Goal: Transaction & Acquisition: Register for event/course

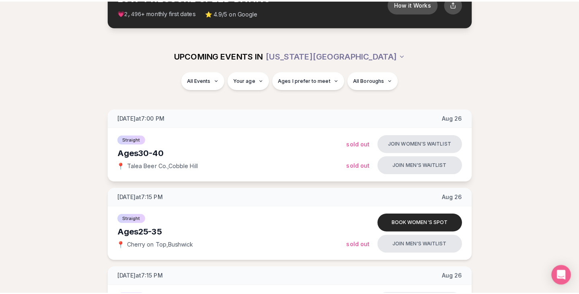
scroll to position [62, 0]
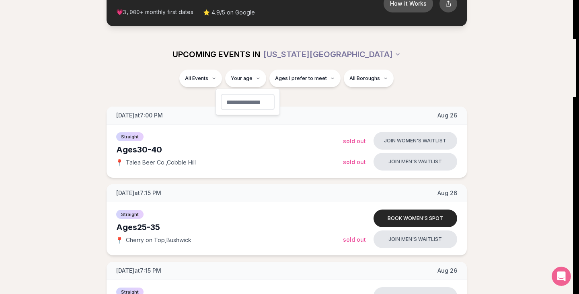
scroll to position [0, 0]
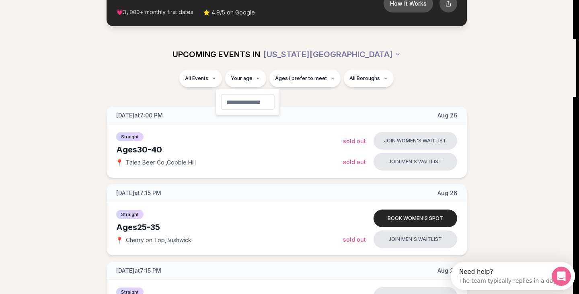
click at [248, 99] on input "number" at bounding box center [248, 102] width 54 height 16
type input "**"
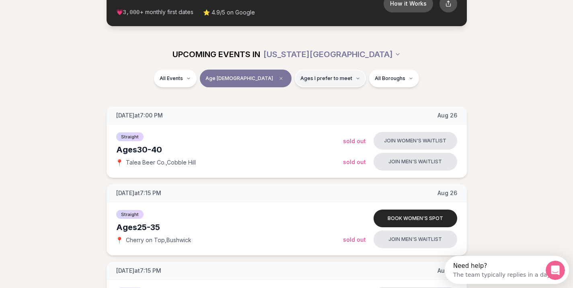
click at [295, 87] on button "Ages I prefer to meet" at bounding box center [330, 79] width 71 height 18
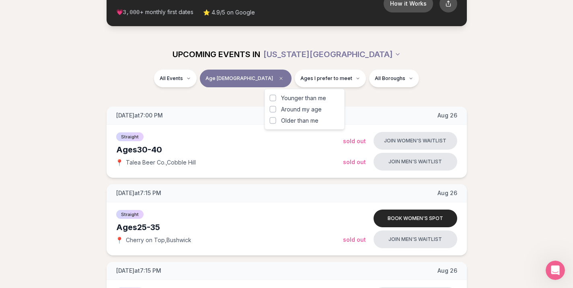
click at [271, 96] on button "Younger than me" at bounding box center [273, 98] width 6 height 6
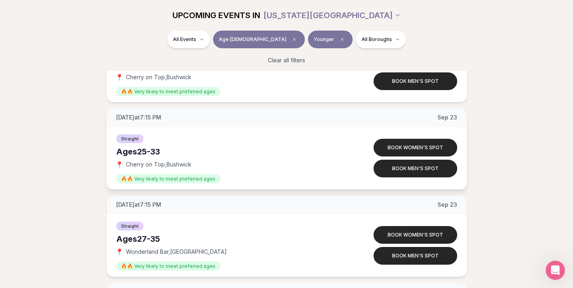
scroll to position [2361, 0]
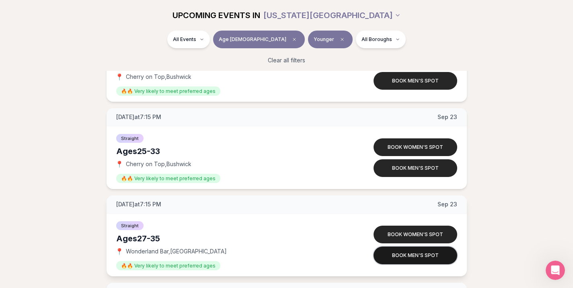
click at [404, 251] on button "Book men's spot" at bounding box center [415, 255] width 84 height 18
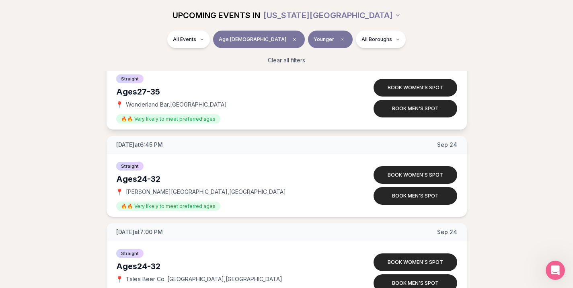
scroll to position [2508, 0]
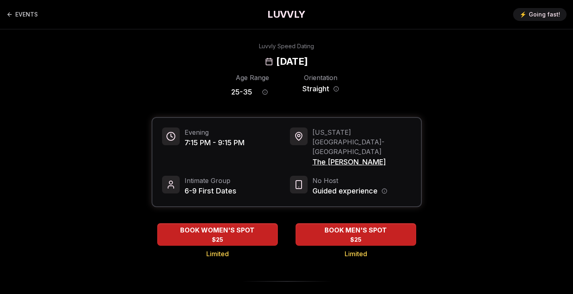
click at [346, 156] on span "The Richardson" at bounding box center [361, 161] width 99 height 11
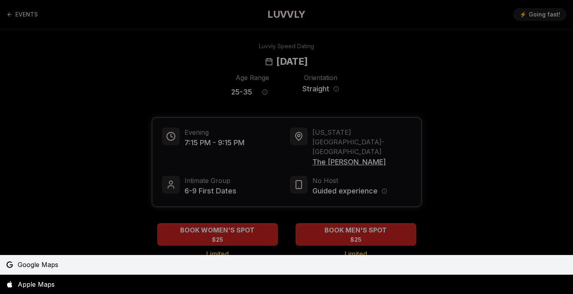
click at [51, 258] on link "Google Maps" at bounding box center [286, 264] width 573 height 19
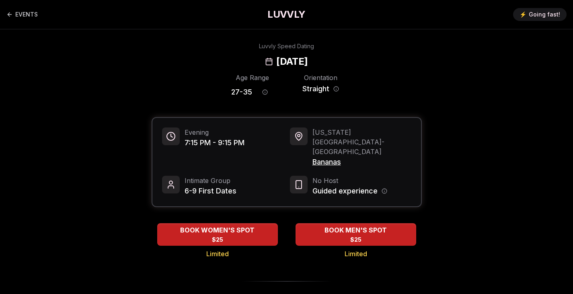
click at [328, 156] on span "Bananas" at bounding box center [361, 161] width 99 height 11
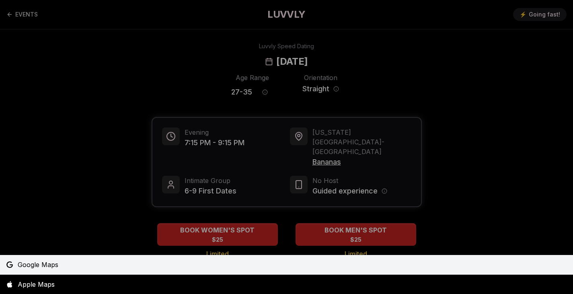
click at [151, 265] on link "Google Maps" at bounding box center [286, 264] width 573 height 19
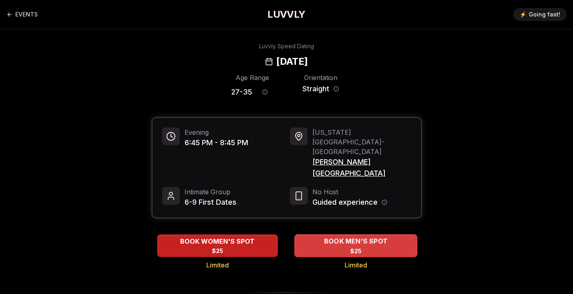
click at [346, 236] on span "BOOK MEN'S SPOT" at bounding box center [355, 241] width 67 height 10
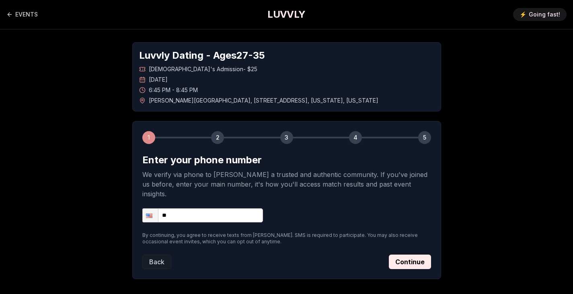
click at [254, 208] on input "**" at bounding box center [202, 215] width 121 height 14
type input "**********"
click at [416, 254] on button "Continue" at bounding box center [410, 261] width 42 height 14
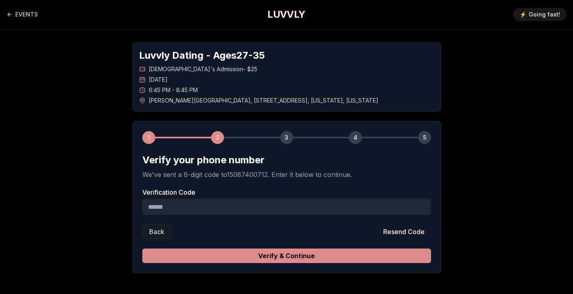
click at [295, 256] on button "Verify & Continue" at bounding box center [286, 255] width 289 height 14
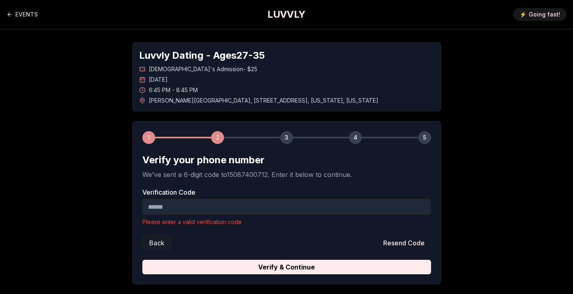
click at [253, 206] on input "Verification Code" at bounding box center [286, 207] width 289 height 16
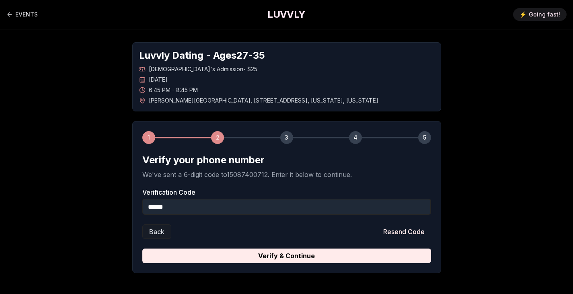
type input "******"
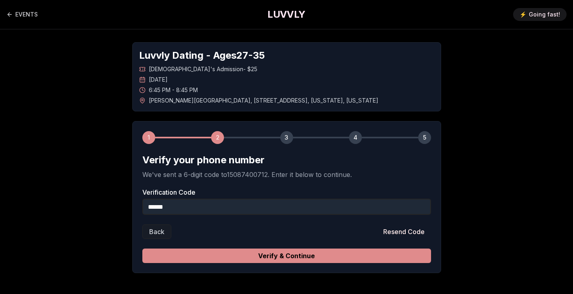
click at [344, 258] on button "Verify & Continue" at bounding box center [286, 255] width 289 height 14
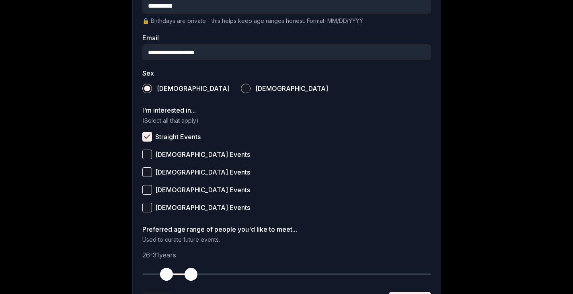
scroll to position [312, 0]
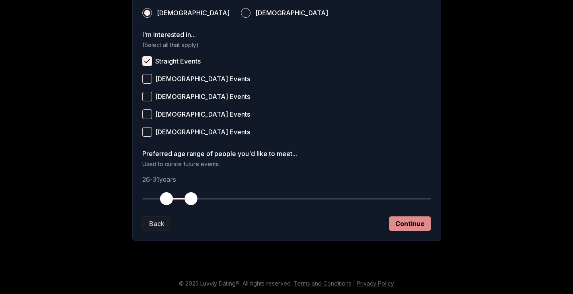
click at [396, 217] on button "Continue" at bounding box center [410, 223] width 42 height 14
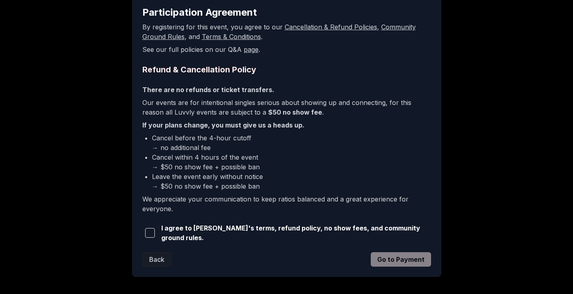
scroll to position [182, 0]
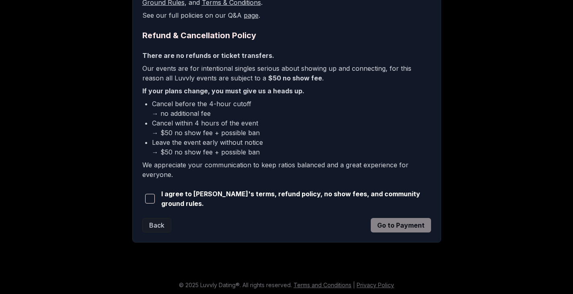
click at [160, 200] on div "I agree to Luvvly's terms, refund policy, no show fees, and community ground ru…" at bounding box center [286, 198] width 289 height 19
click at [155, 199] on span "button" at bounding box center [150, 199] width 10 height 10
click at [407, 224] on button "Go to Payment" at bounding box center [401, 225] width 60 height 14
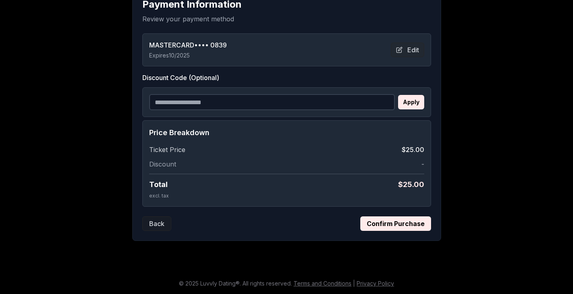
click at [400, 220] on button "Confirm Purchase" at bounding box center [395, 223] width 71 height 14
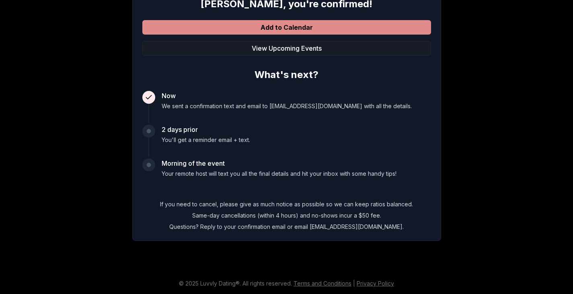
click at [289, 31] on button "Add to Calendar" at bounding box center [286, 27] width 289 height 14
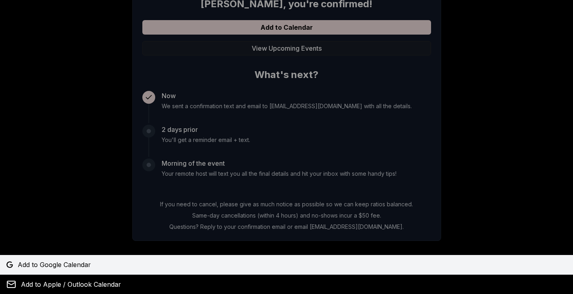
click at [78, 259] on link "Add to Google Calendar" at bounding box center [286, 264] width 573 height 19
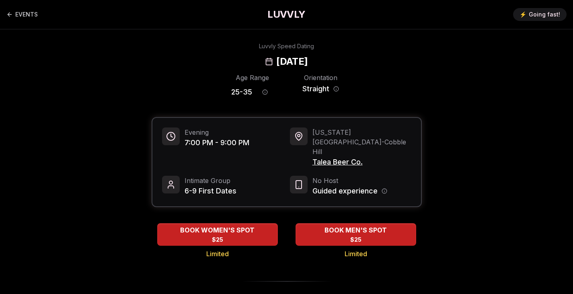
click at [412, 76] on div "Age Range 25 - 35 Orientation Straight" at bounding box center [287, 87] width 270 height 28
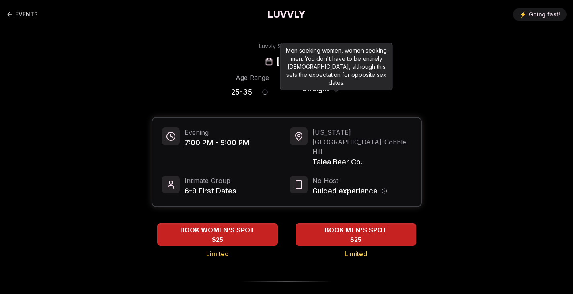
click at [337, 87] on icon "Orientation information" at bounding box center [336, 89] width 6 height 6
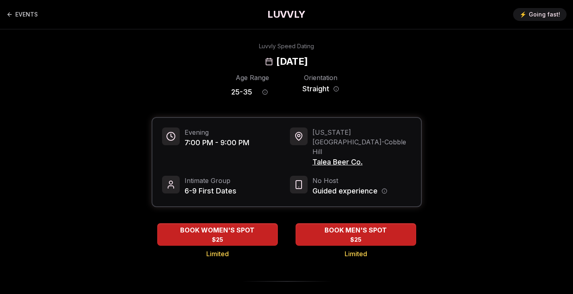
click at [333, 156] on span "Talea Beer Co." at bounding box center [361, 161] width 99 height 11
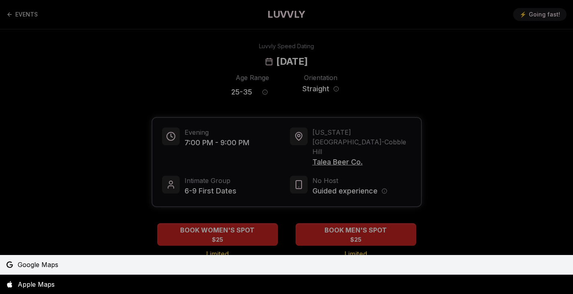
click at [48, 265] on span "Google Maps" at bounding box center [38, 265] width 41 height 10
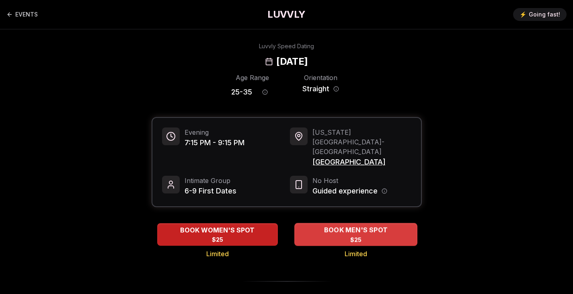
click at [366, 223] on div "BOOK MEN'S SPOT $25" at bounding box center [355, 234] width 123 height 22
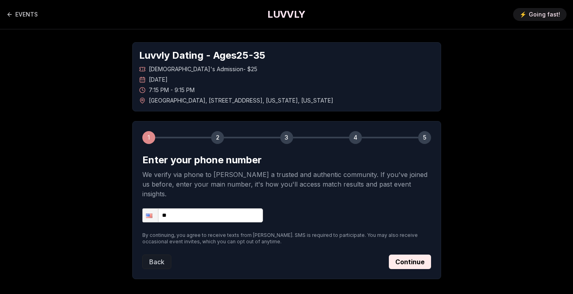
scroll to position [29, 0]
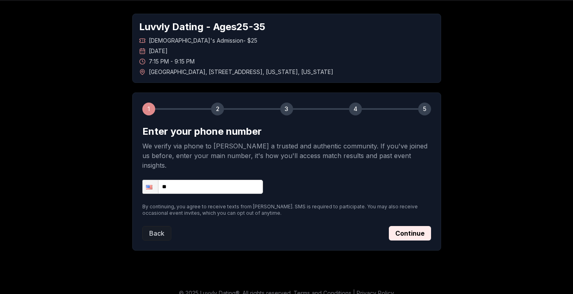
click at [237, 180] on input "**" at bounding box center [202, 187] width 121 height 14
type input "**********"
click at [422, 227] on button "Continue" at bounding box center [410, 233] width 42 height 14
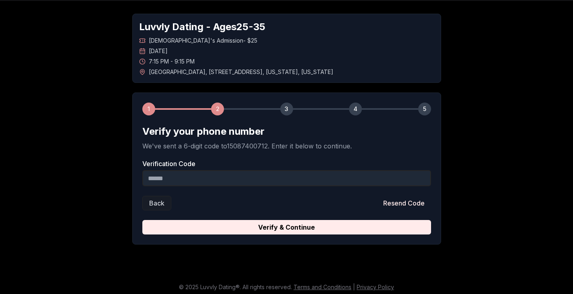
click at [296, 181] on input "Verification Code" at bounding box center [286, 178] width 289 height 16
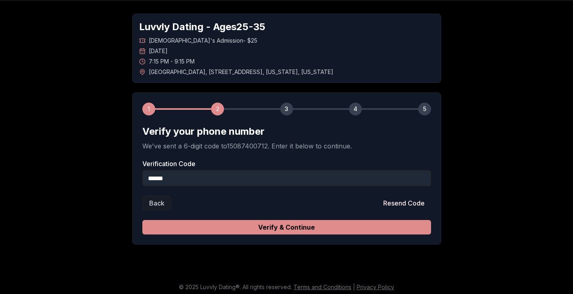
type input "******"
click at [336, 225] on button "Verify & Continue" at bounding box center [286, 227] width 289 height 14
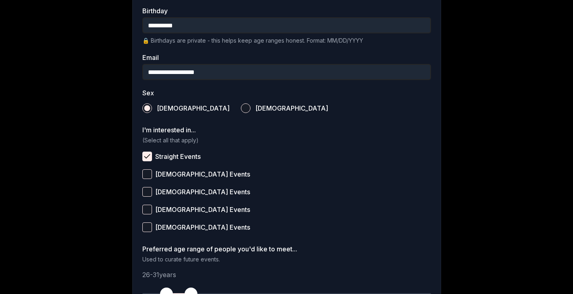
scroll to position [312, 0]
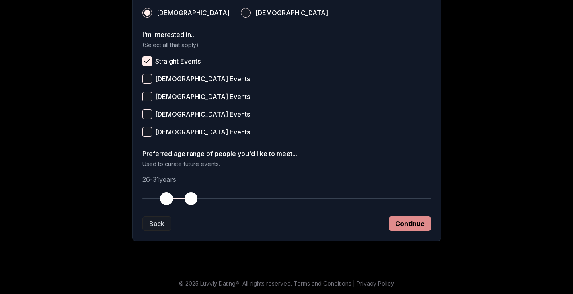
click at [420, 225] on button "Continue" at bounding box center [410, 223] width 42 height 14
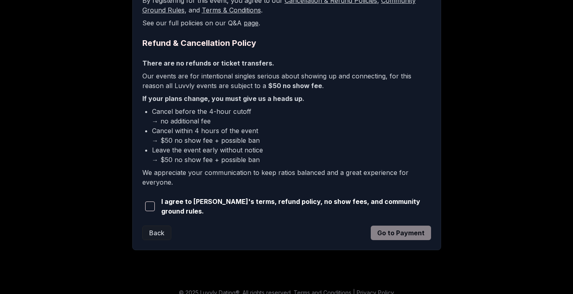
scroll to position [182, 0]
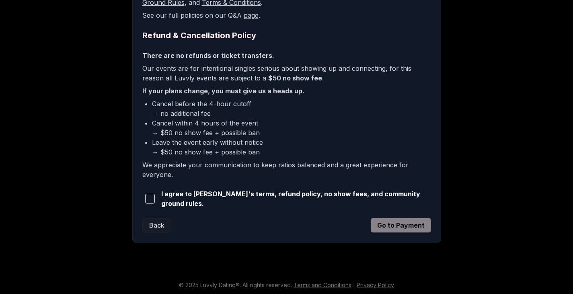
click at [283, 195] on span "I agree to Luvvly's terms, refund policy, no show fees, and community ground ru…" at bounding box center [296, 198] width 270 height 19
click at [144, 199] on button "button" at bounding box center [150, 199] width 16 height 18
click at [404, 220] on button "Go to Payment" at bounding box center [401, 225] width 60 height 14
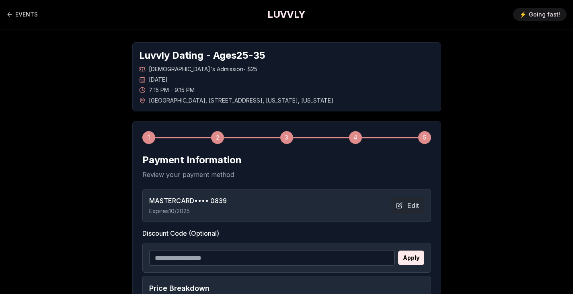
scroll to position [156, 0]
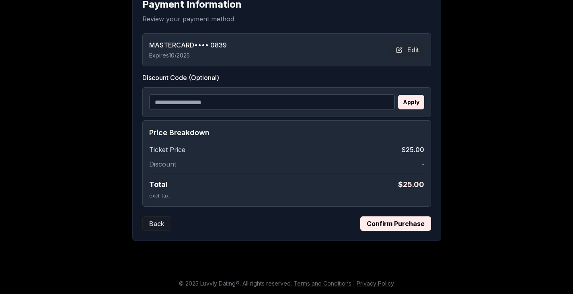
click at [402, 231] on div "1 2 3 4 5 Payment Information Review your payment method MASTERCARD •••• 0839 E…" at bounding box center [286, 102] width 309 height 275
click at [390, 222] on button "Confirm Purchase" at bounding box center [395, 223] width 71 height 14
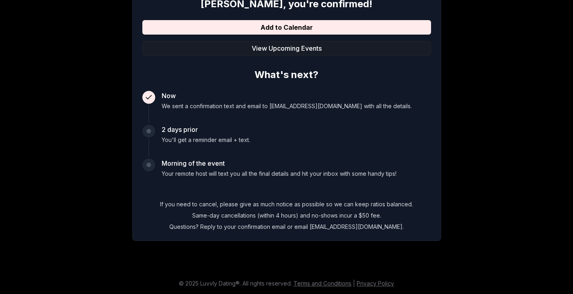
scroll to position [70, 0]
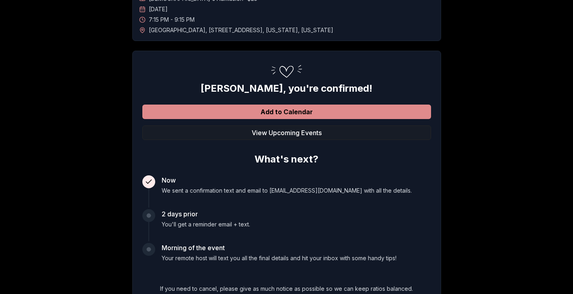
click at [293, 114] on button "Add to Calendar" at bounding box center [286, 112] width 289 height 14
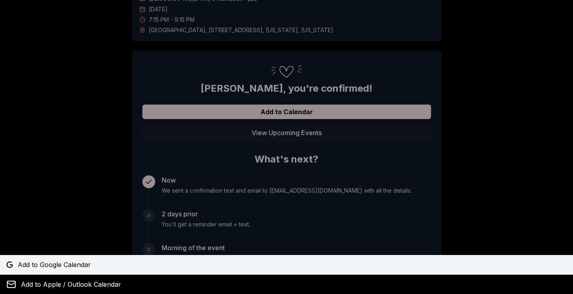
click at [73, 270] on link "Add to Google Calendar" at bounding box center [286, 264] width 573 height 19
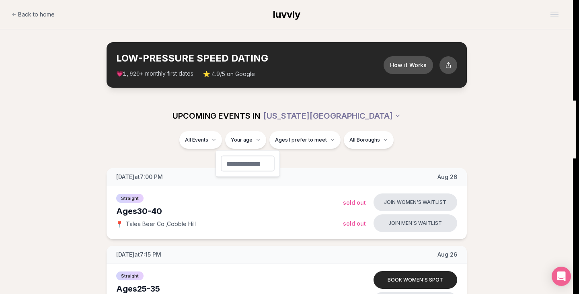
type input "**"
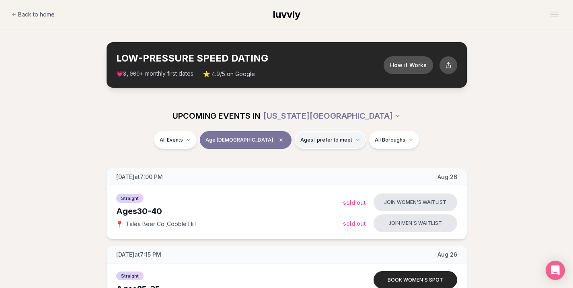
click at [301, 140] on span "Ages I prefer to meet" at bounding box center [326, 140] width 52 height 6
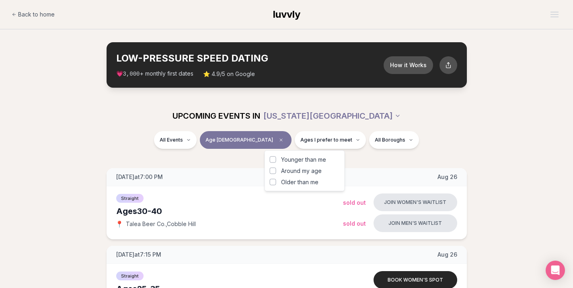
click at [297, 160] on span "Younger than me" at bounding box center [303, 160] width 45 height 8
click at [276, 160] on button "Younger than me" at bounding box center [273, 159] width 6 height 6
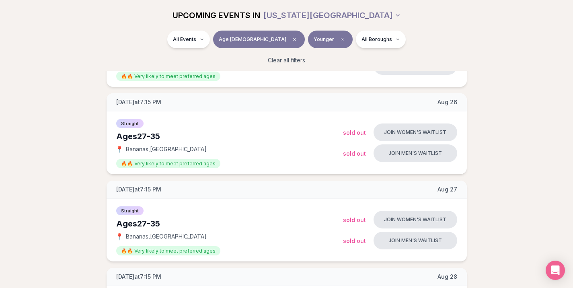
scroll to position [252, 0]
click at [431, 154] on button "Join men's waitlist" at bounding box center [415, 154] width 84 height 18
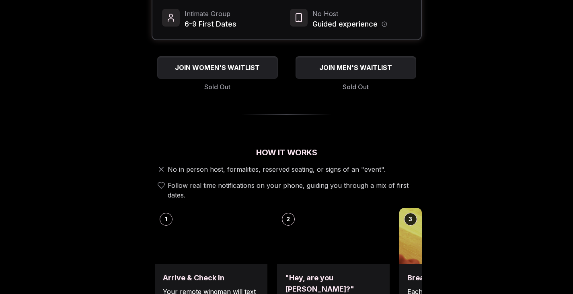
scroll to position [166, 0]
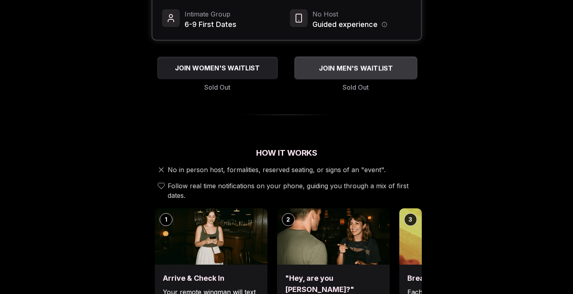
click at [366, 62] on div "JOIN MEN'S WAITLIST" at bounding box center [355, 68] width 123 height 13
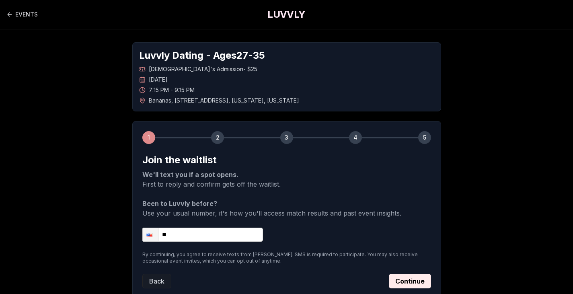
scroll to position [57, 0]
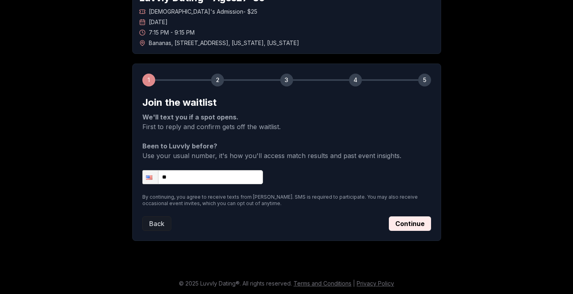
click at [236, 180] on input "**" at bounding box center [202, 177] width 121 height 14
type input "**********"
click at [410, 227] on button "Continue" at bounding box center [410, 223] width 42 height 14
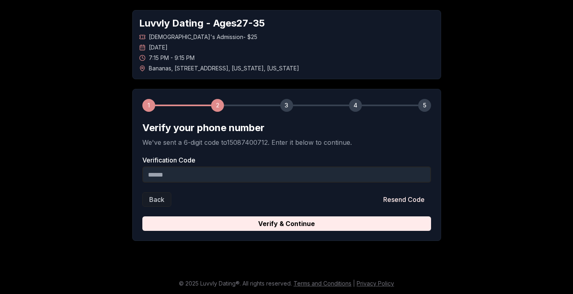
click at [353, 172] on input "Verification Code" at bounding box center [286, 174] width 289 height 16
type input "******"
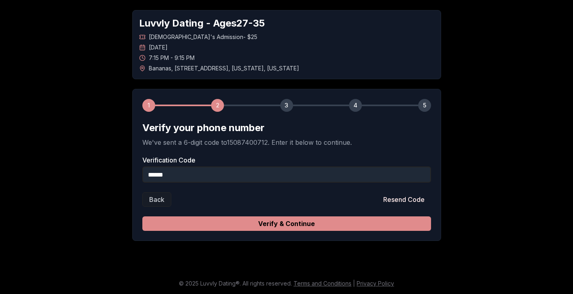
click at [345, 221] on button "Verify & Continue" at bounding box center [286, 223] width 289 height 14
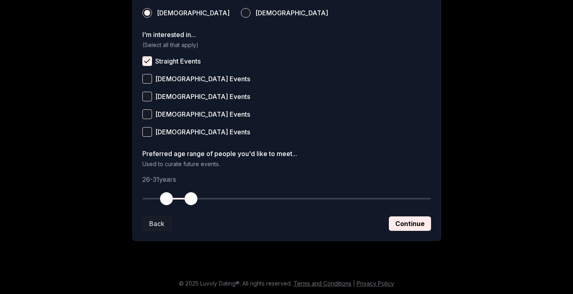
scroll to position [312, 0]
click at [397, 221] on button "Continue" at bounding box center [410, 224] width 42 height 14
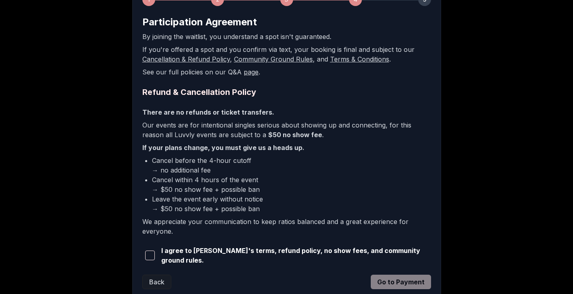
scroll to position [195, 0]
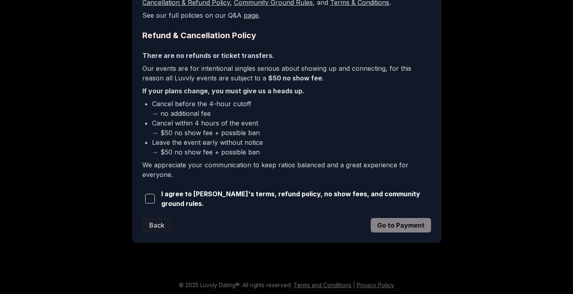
click at [188, 202] on span "I agree to [PERSON_NAME]'s terms, refund policy, no show fees, and community gr…" at bounding box center [296, 198] width 270 height 19
click at [149, 197] on span "button" at bounding box center [150, 199] width 10 height 10
click at [383, 221] on button "Go to Payment" at bounding box center [401, 225] width 60 height 14
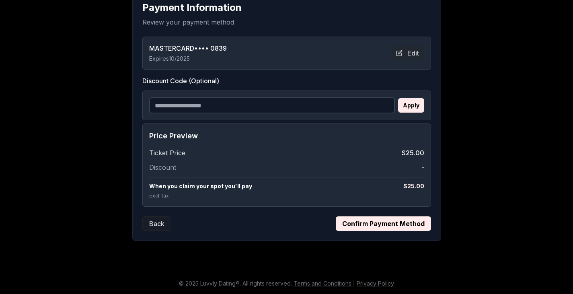
scroll to position [152, 0]
click at [398, 226] on button "Confirm Payment Method" at bounding box center [383, 224] width 95 height 14
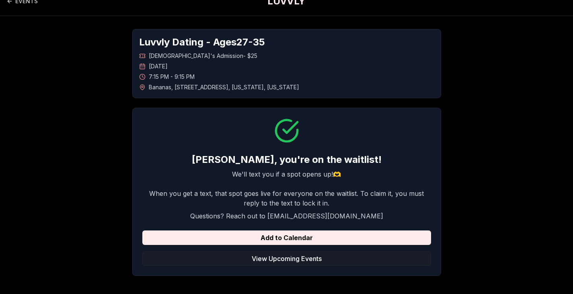
scroll to position [13, 0]
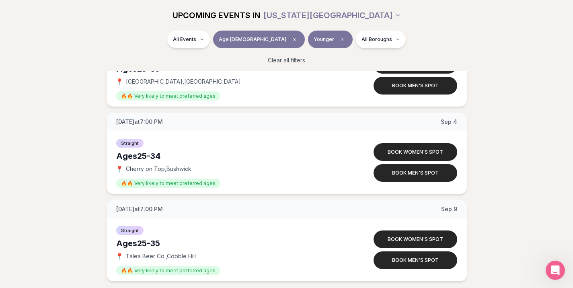
scroll to position [989, 0]
